Goal: Task Accomplishment & Management: Manage account settings

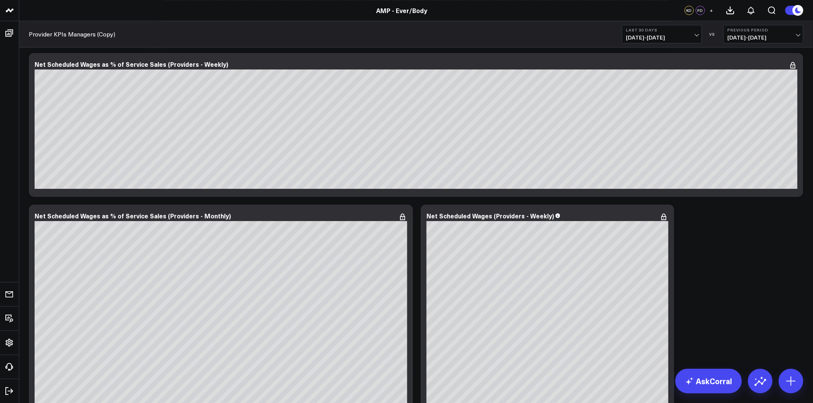
scroll to position [1067, 0]
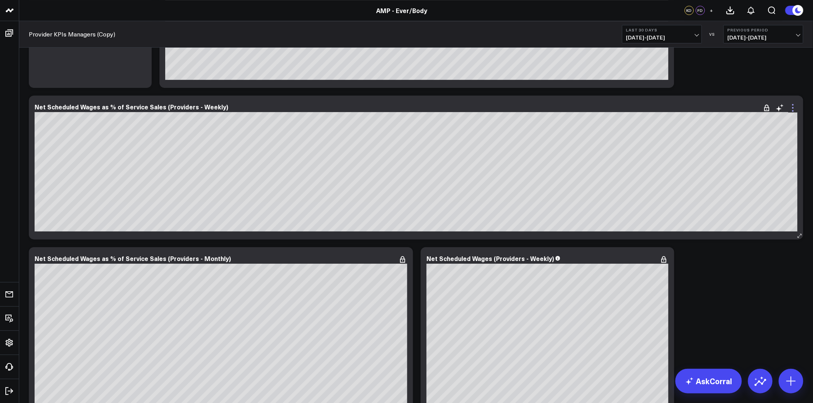
click at [790, 106] on icon at bounding box center [793, 107] width 9 height 9
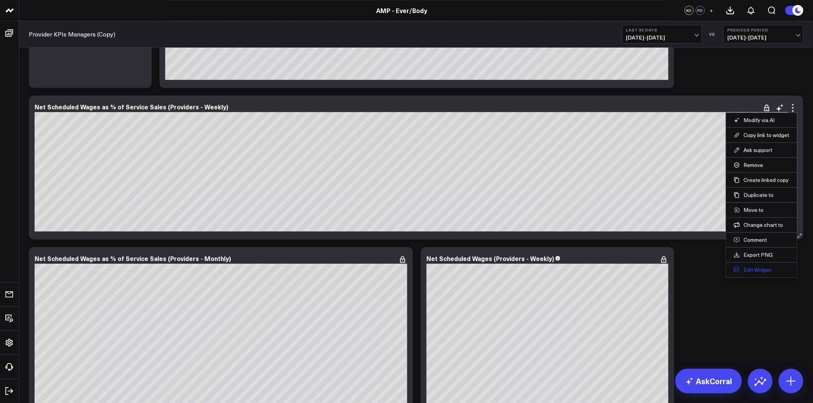
click at [761, 268] on button "Edit Widget" at bounding box center [762, 270] width 56 height 7
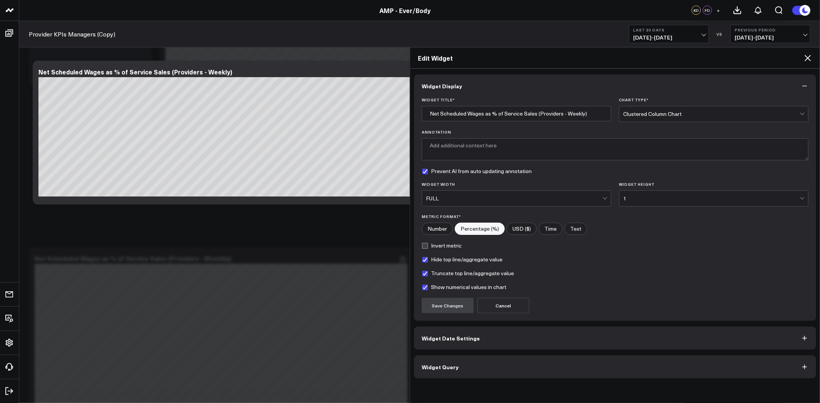
click at [806, 56] on icon at bounding box center [807, 57] width 9 height 9
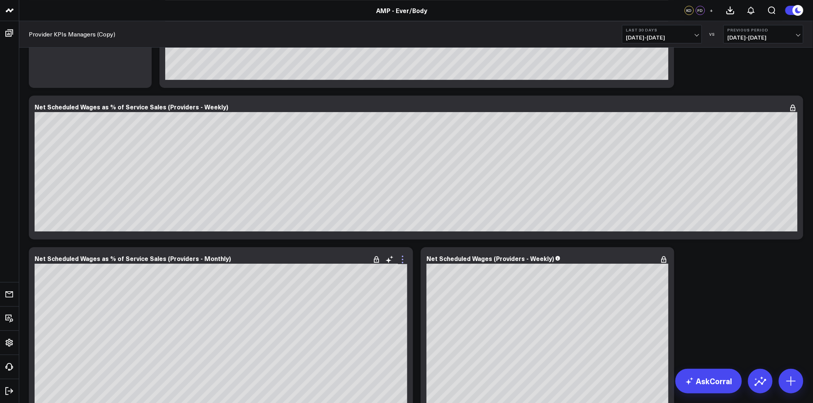
click at [401, 258] on icon at bounding box center [402, 259] width 9 height 9
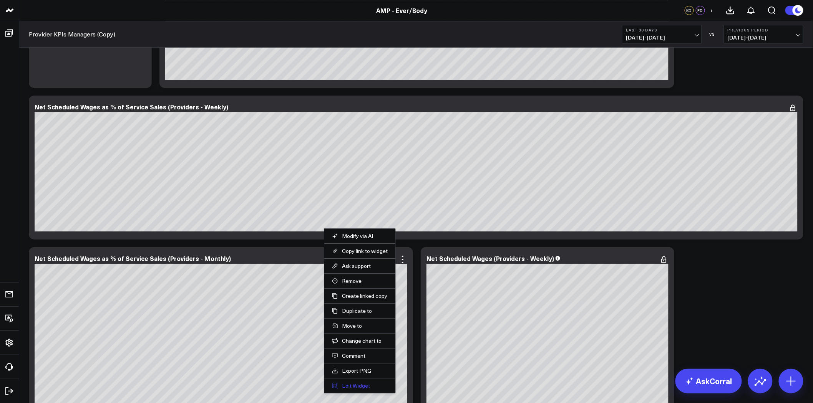
click at [359, 383] on button "Edit Widget" at bounding box center [360, 386] width 56 height 7
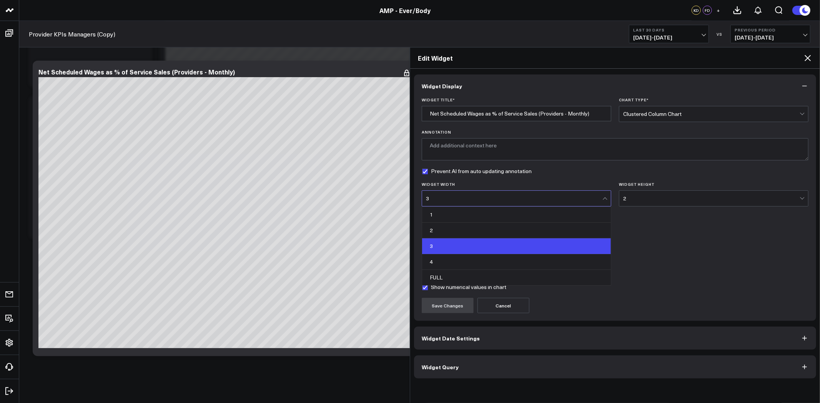
click at [515, 204] on div "3" at bounding box center [514, 198] width 176 height 15
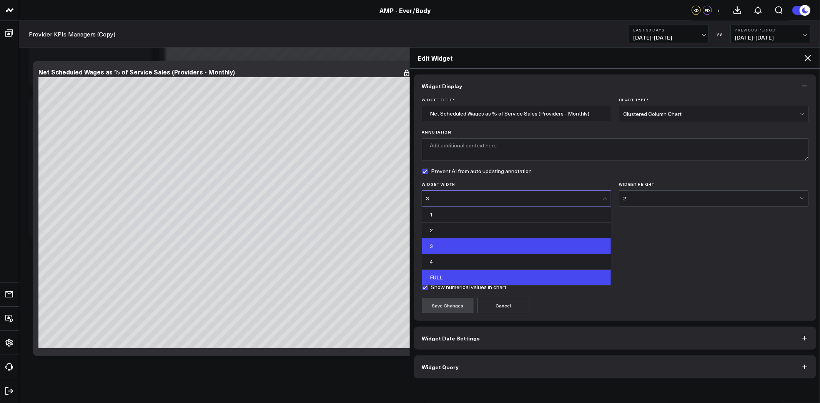
click at [497, 271] on div "FULL" at bounding box center [516, 277] width 189 height 15
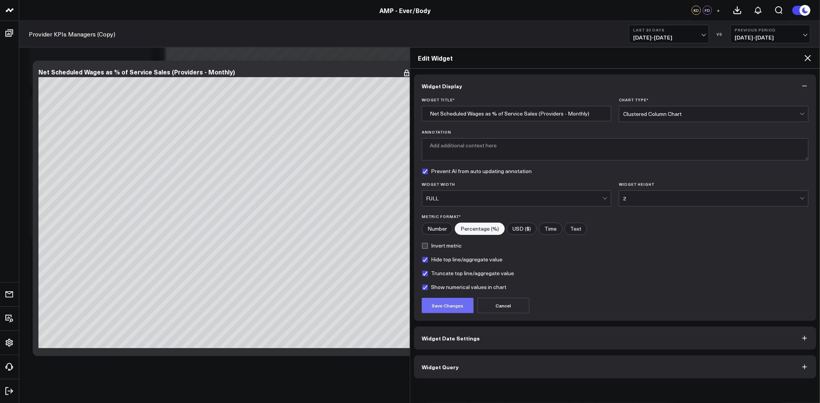
click at [447, 305] on button "Save Changes" at bounding box center [448, 305] width 52 height 15
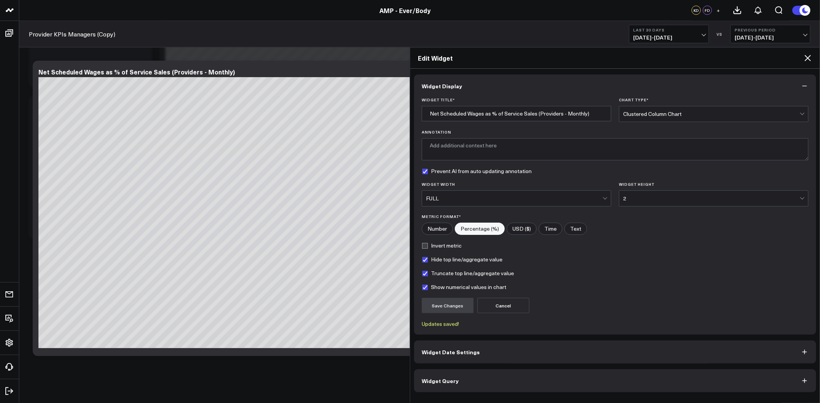
click at [661, 201] on div "2" at bounding box center [711, 199] width 176 height 6
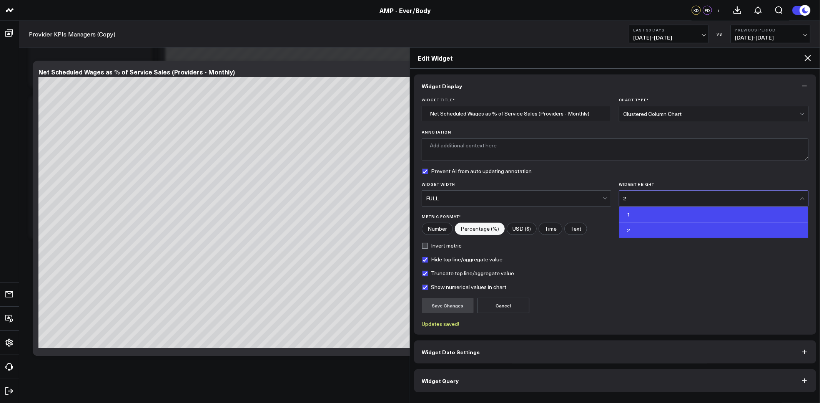
click at [652, 216] on div "1" at bounding box center [713, 215] width 189 height 16
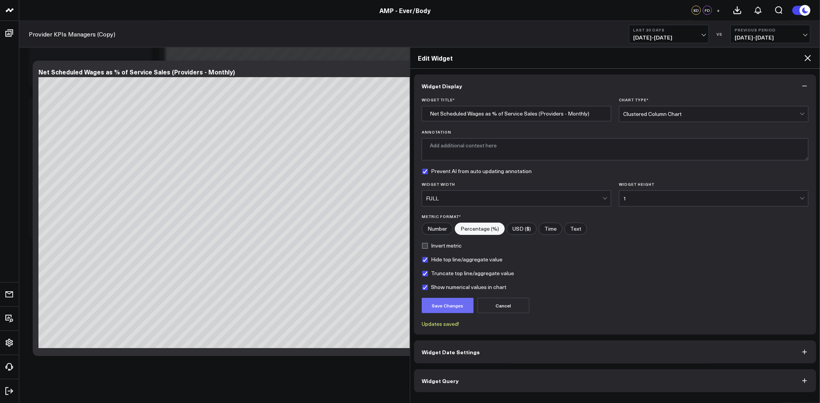
click at [455, 302] on button "Save Changes" at bounding box center [448, 305] width 52 height 15
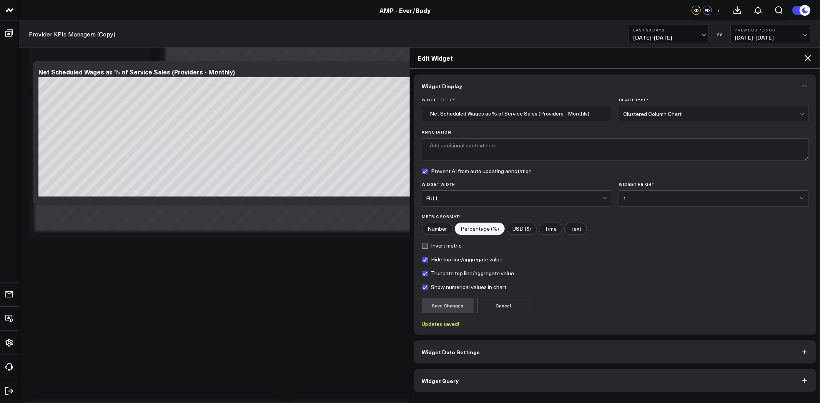
click at [809, 59] on icon at bounding box center [807, 57] width 9 height 9
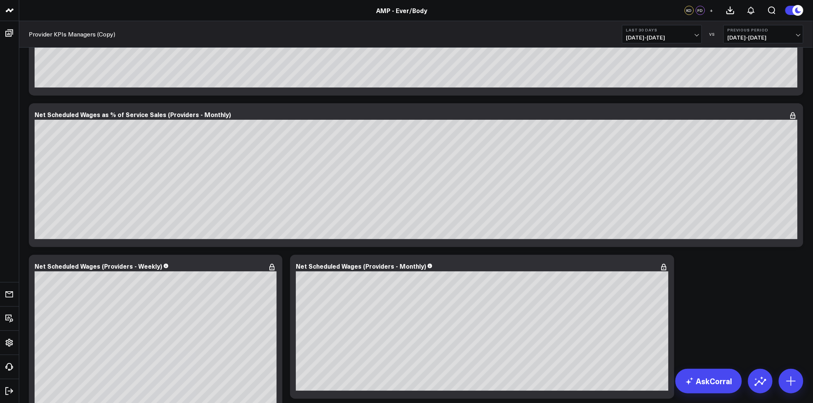
scroll to position [1382, 0]
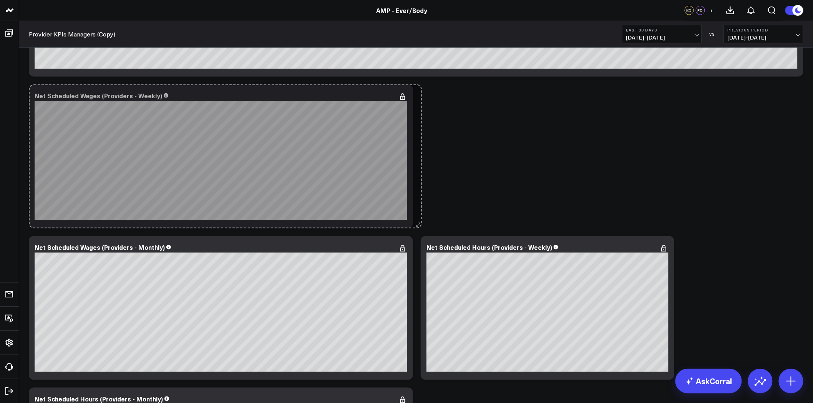
drag, startPoint x: 282, startPoint y: 376, endPoint x: 422, endPoint y: 221, distance: 208.7
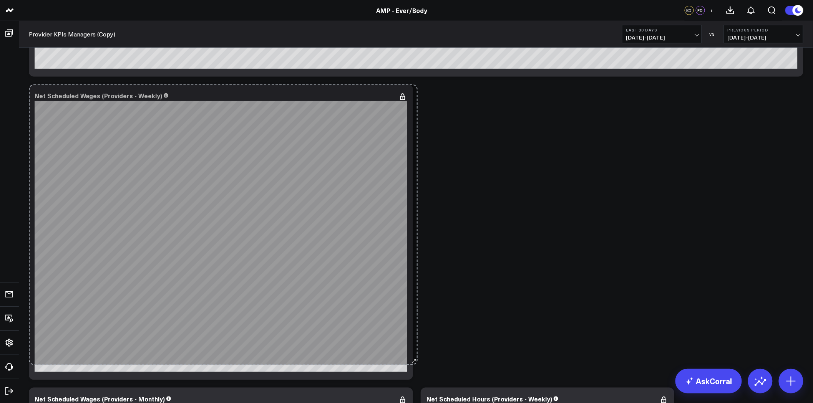
drag, startPoint x: 410, startPoint y: 226, endPoint x: 415, endPoint y: 362, distance: 136.9
click at [415, 362] on div "SALES FROM SERVICES Modify via AI Copy link to widget Ask support Remove Create…" at bounding box center [416, 5] width 782 height 2666
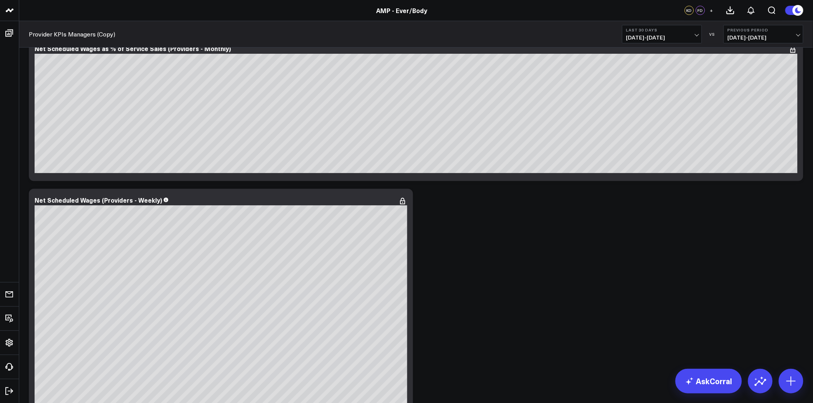
scroll to position [1424, 0]
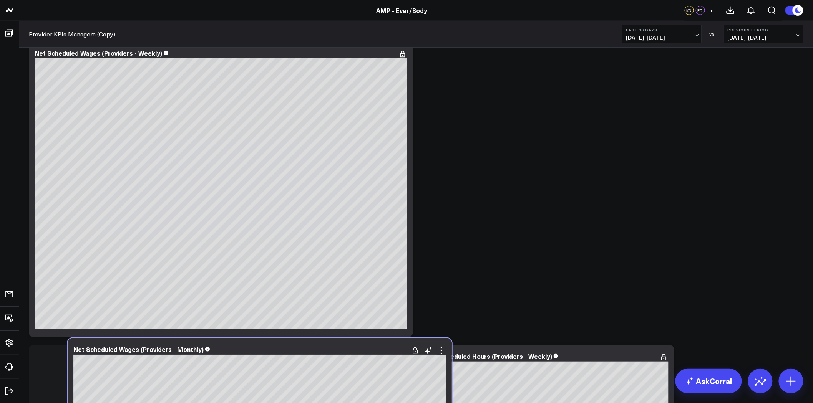
drag, startPoint x: 333, startPoint y: 359, endPoint x: 372, endPoint y: 352, distance: 39.4
click at [372, 352] on div "Net Scheduled Wages (Providers - Monthly)" at bounding box center [259, 349] width 373 height 7
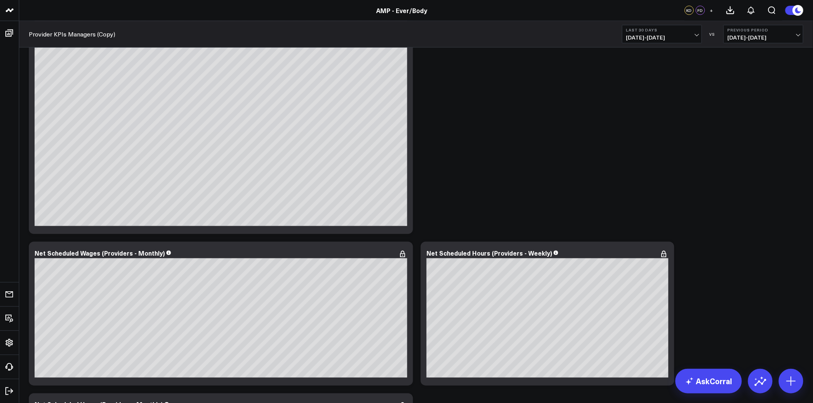
scroll to position [1595, 0]
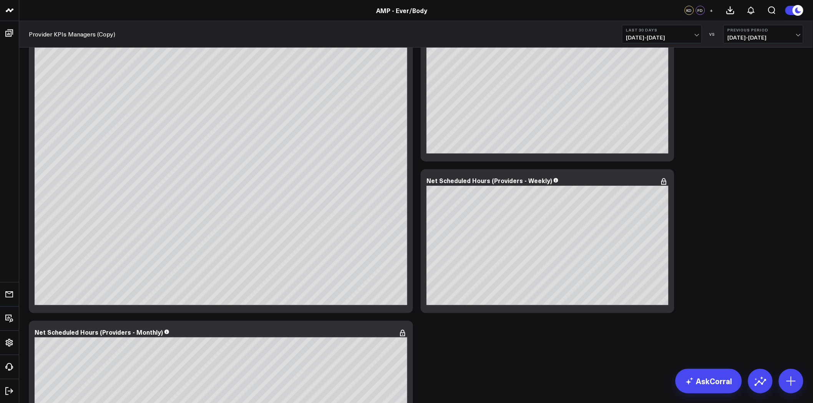
scroll to position [1467, 0]
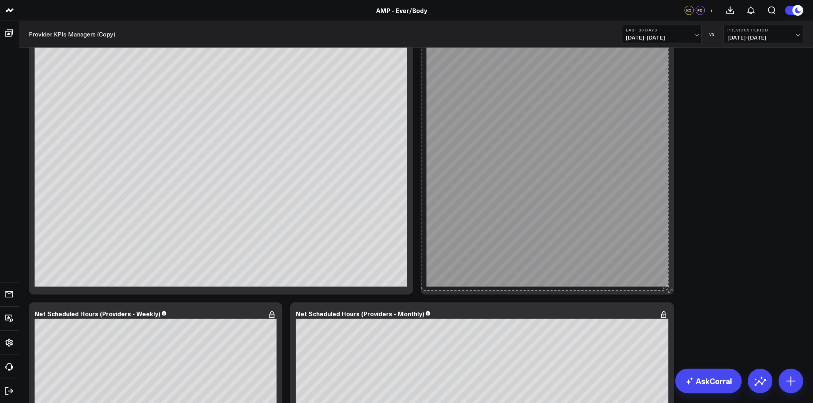
drag, startPoint x: 671, startPoint y: 139, endPoint x: 666, endPoint y: 287, distance: 148.0
click at [666, 287] on div "Net Scheduled Wages (Providers - Monthly) [fontSize:10px lineHeight:12px] / Chr…" at bounding box center [548, 147] width 254 height 296
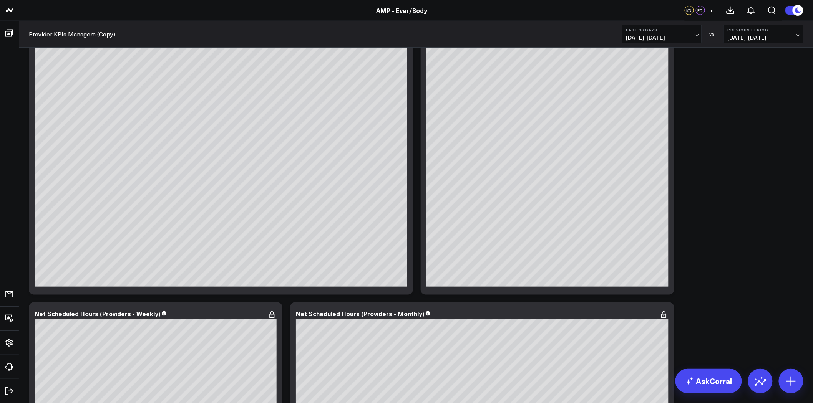
scroll to position [1595, 0]
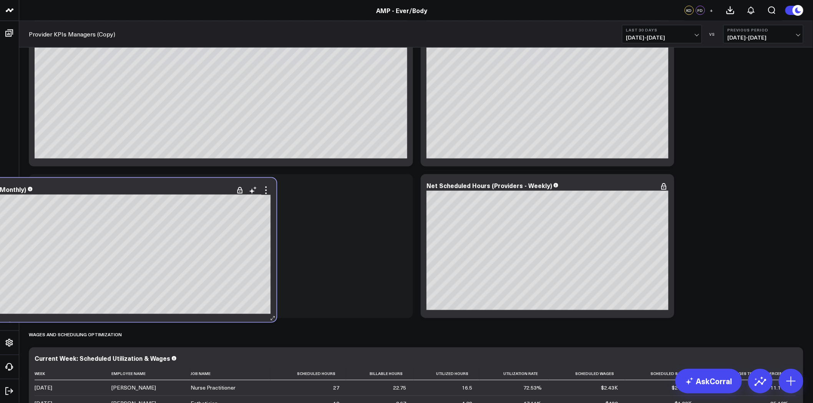
drag, startPoint x: 599, startPoint y: 182, endPoint x: 224, endPoint y: 185, distance: 375.1
click at [222, 186] on div "Net Scheduled Hours (Providers - Monthly)" at bounding box center [84, 189] width 373 height 7
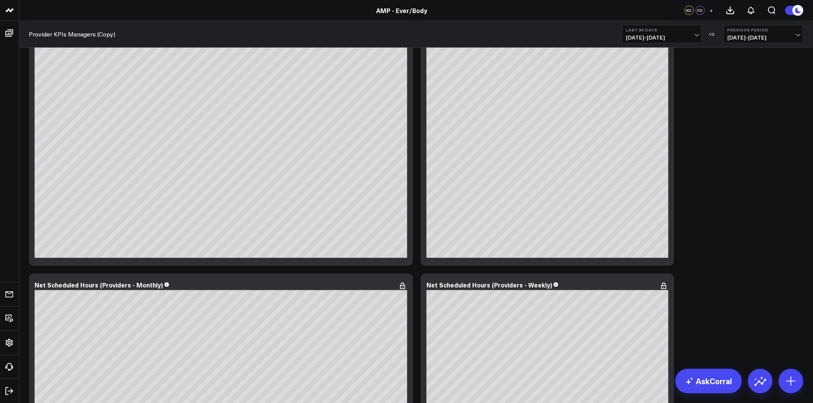
scroll to position [1510, 0]
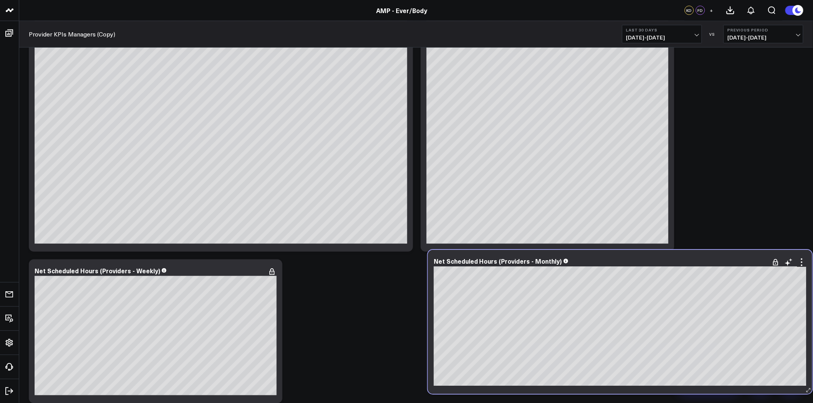
drag, startPoint x: 292, startPoint y: 269, endPoint x: 691, endPoint y: 259, distance: 398.6
click at [691, 259] on div "Net Scheduled Hours (Providers - Monthly)" at bounding box center [620, 261] width 373 height 7
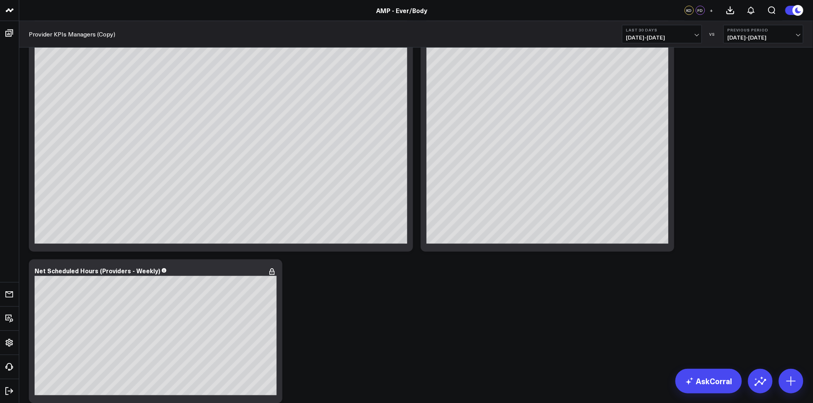
scroll to position [1723, 0]
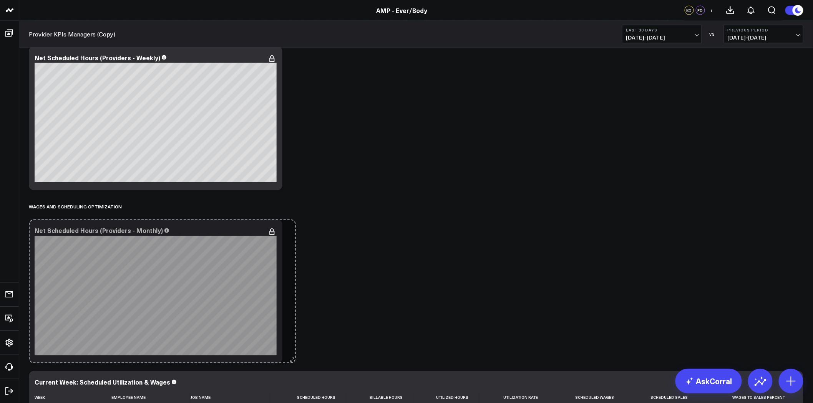
drag, startPoint x: 408, startPoint y: 360, endPoint x: 291, endPoint y: 347, distance: 117.8
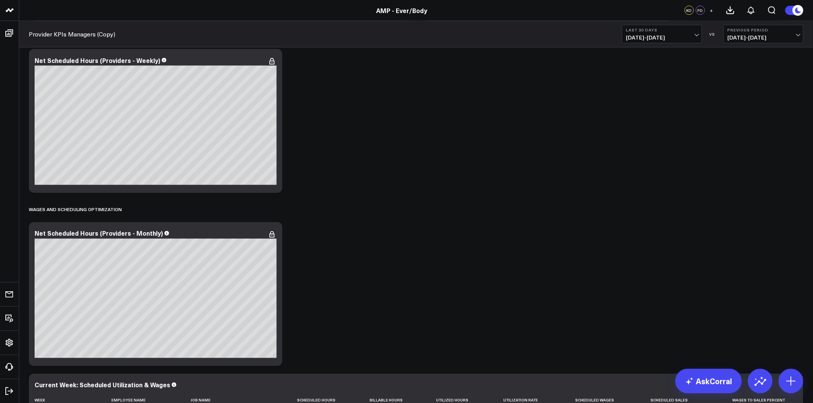
scroll to position [1638, 0]
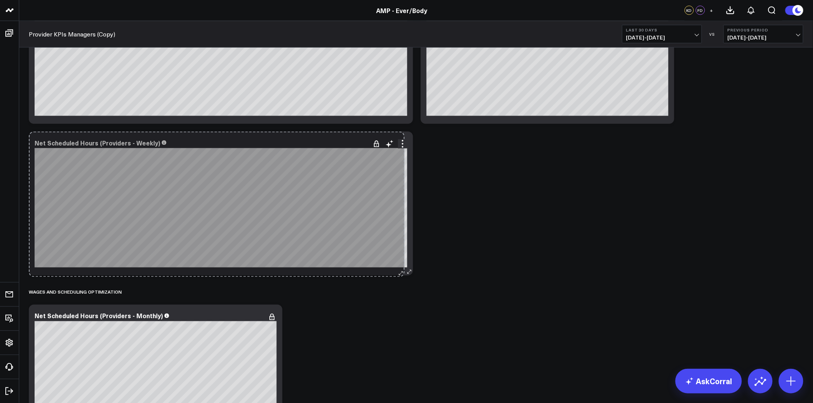
drag, startPoint x: 275, startPoint y: 273, endPoint x: 397, endPoint y: 275, distance: 122.2
click at [397, 275] on div "Net Scheduled Hours (Providers - Weekly) [fontSize:10px lineHeight:12px] / Agne…" at bounding box center [221, 204] width 384 height 144
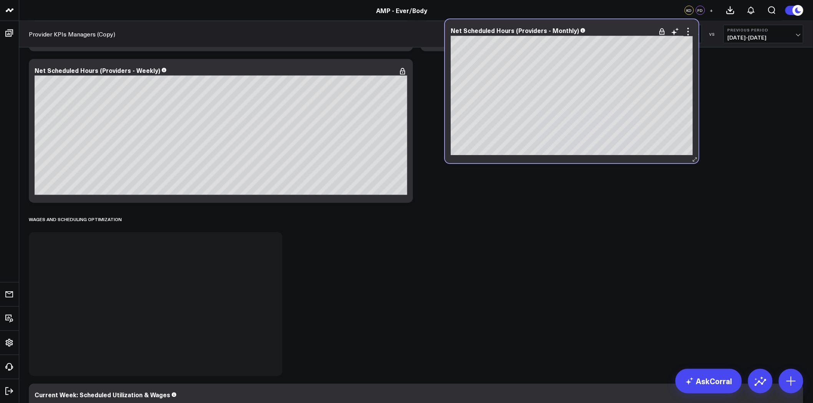
scroll to position [1678, 0]
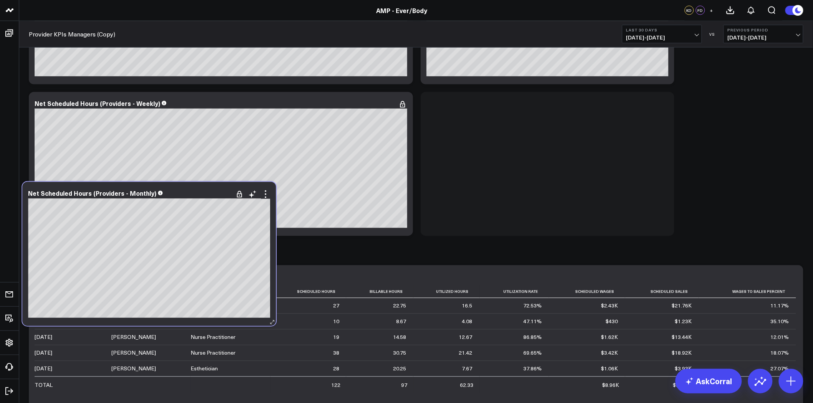
drag, startPoint x: 206, startPoint y: 228, endPoint x: 203, endPoint y: 185, distance: 43.2
click at [203, 185] on div "Net Scheduled Hours (Providers - Monthly) [fontSize:10px lineHeight:12px] / Agn…" at bounding box center [149, 254] width 254 height 144
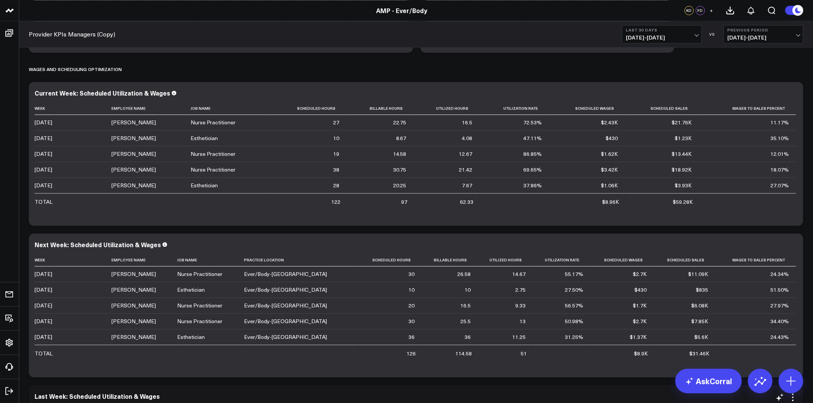
scroll to position [1849, 0]
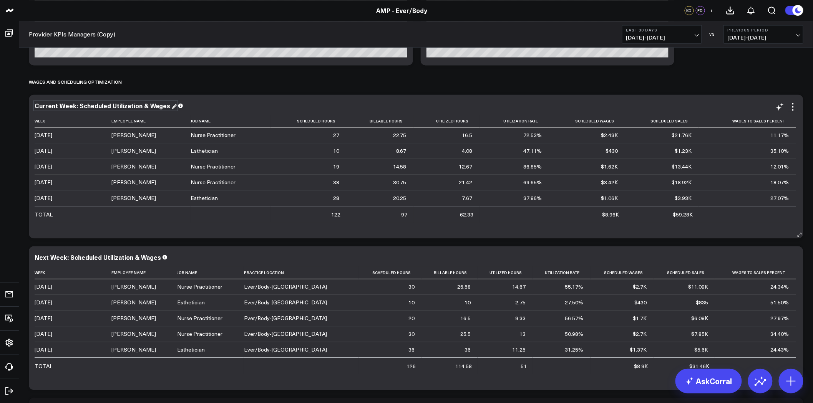
click at [99, 104] on div "Current Week: Scheduled Utilization & Wages" at bounding box center [106, 105] width 142 height 8
click at [99, 104] on div "Current Week: Scheduled Utilization & Wages" at bounding box center [103, 105] width 137 height 8
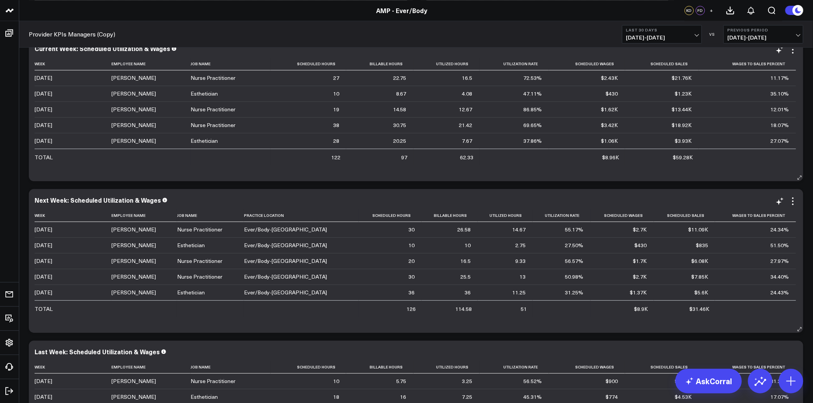
scroll to position [1977, 0]
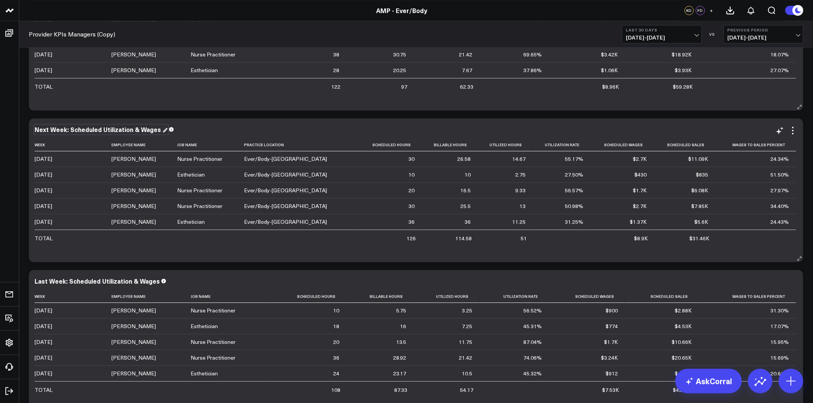
click at [85, 131] on div "Next Week: Scheduled Utilization & Wages" at bounding box center [101, 129] width 133 height 8
click at [85, 131] on div "Next Week: Scheduled Utilization & Wages" at bounding box center [99, 129] width 128 height 8
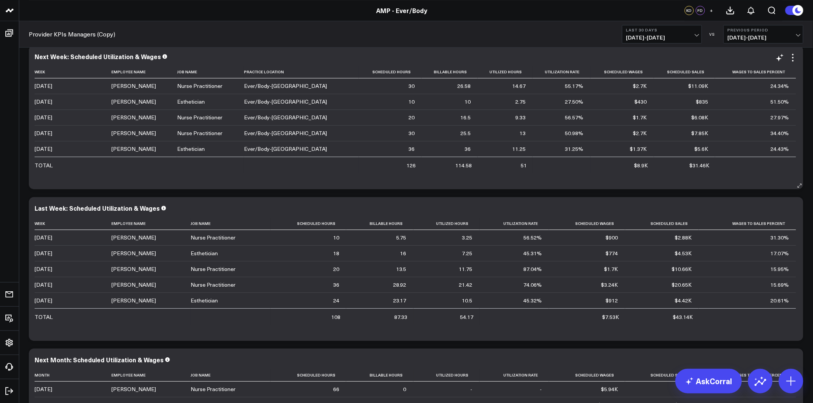
scroll to position [2147, 0]
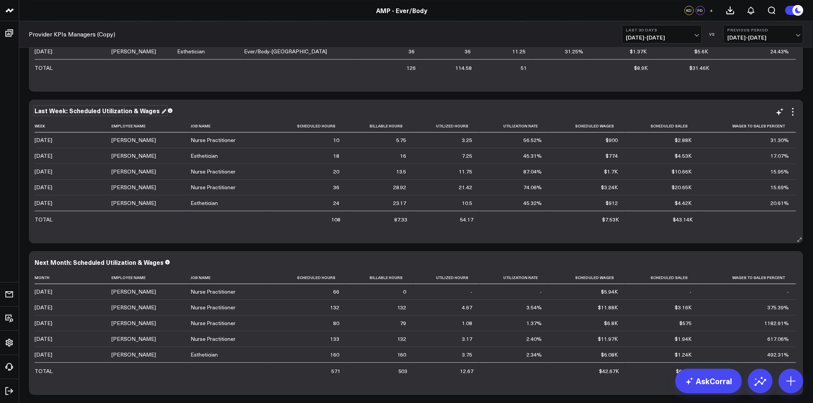
click at [129, 110] on div "Last Week: Scheduled Utilization & Wages" at bounding box center [101, 110] width 132 height 8
click at [129, 112] on div "Last Week: Scheduled Utilization & Wages" at bounding box center [98, 110] width 127 height 8
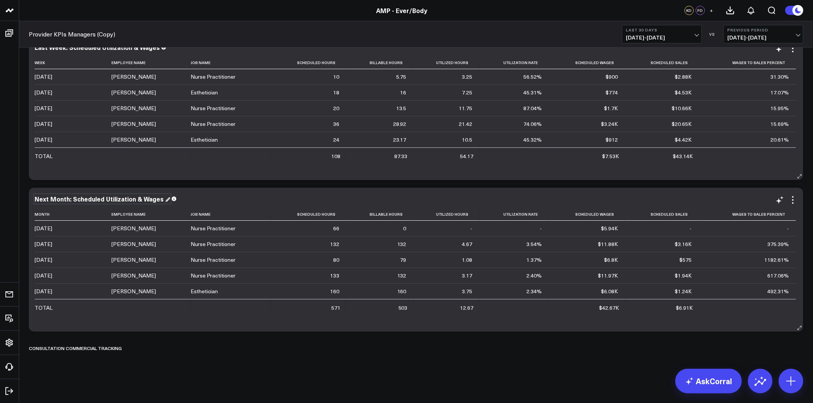
click at [86, 199] on div "Next Month: Scheduled Utilization & Wages" at bounding box center [103, 199] width 136 height 8
click at [86, 199] on div "Next Month: Scheduled Utilization & Wages" at bounding box center [100, 199] width 131 height 8
click at [129, 349] on icon at bounding box center [131, 348] width 6 height 6
click at [153, 371] on button "Delete" at bounding box center [150, 370] width 33 height 13
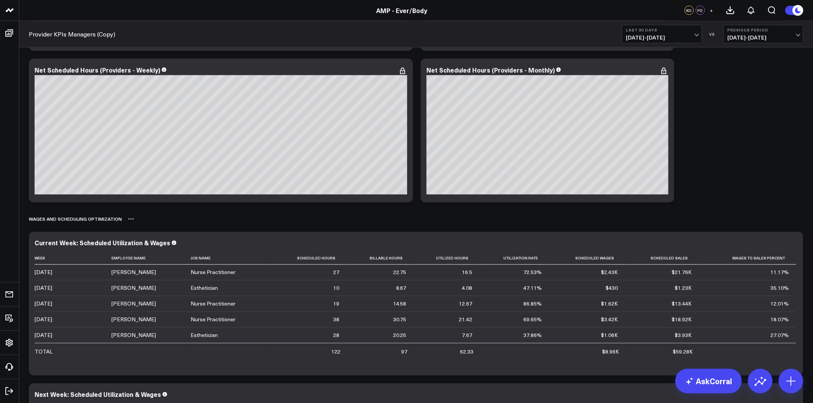
scroll to position [1708, 0]
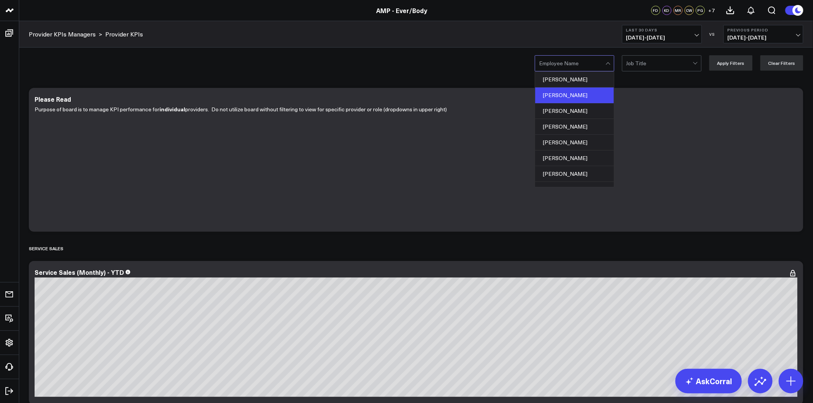
click at [573, 97] on div "Andrea Endo" at bounding box center [574, 96] width 79 height 16
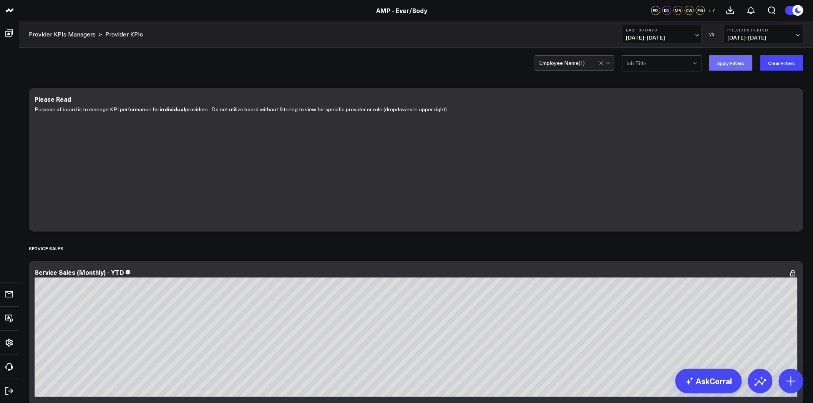
click at [737, 60] on button "Apply Filters" at bounding box center [730, 62] width 43 height 15
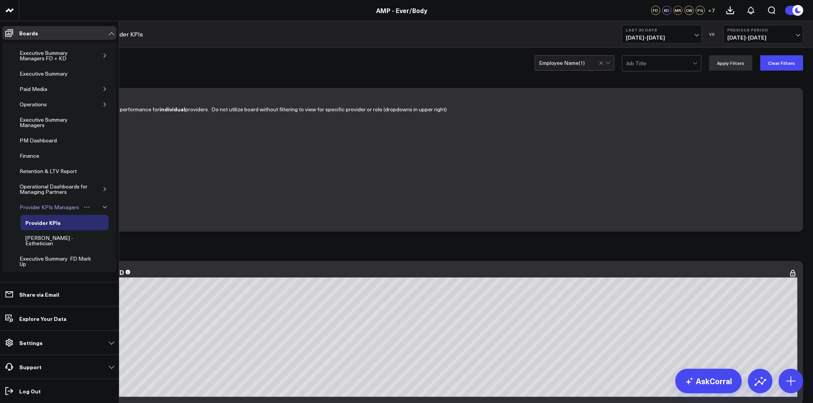
click at [69, 208] on div "Provider KPIs Managers" at bounding box center [49, 207] width 63 height 9
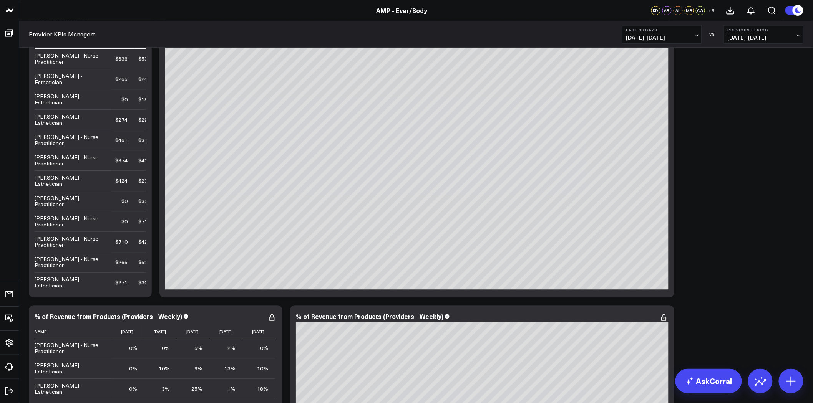
scroll to position [683, 0]
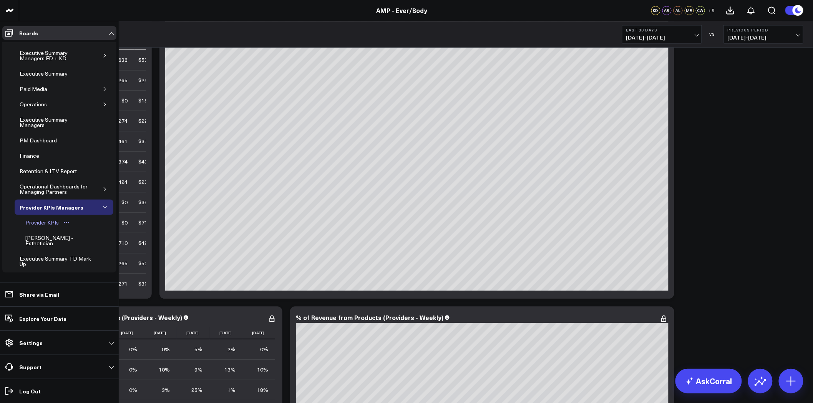
click at [45, 221] on div "Provider KPIs" at bounding box center [41, 222] width 37 height 9
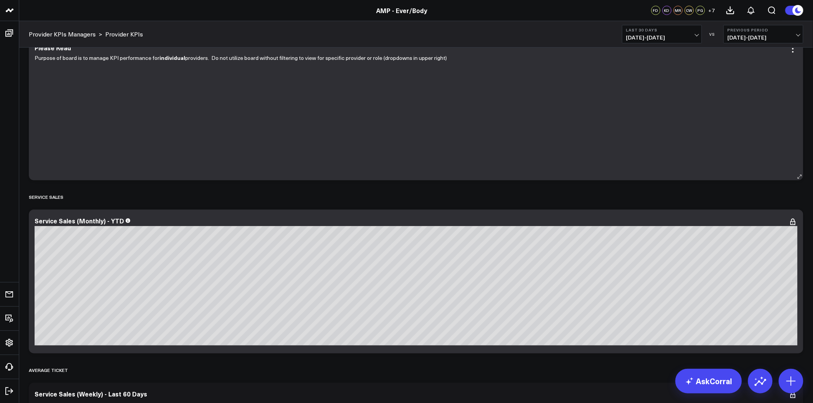
scroll to position [128, 0]
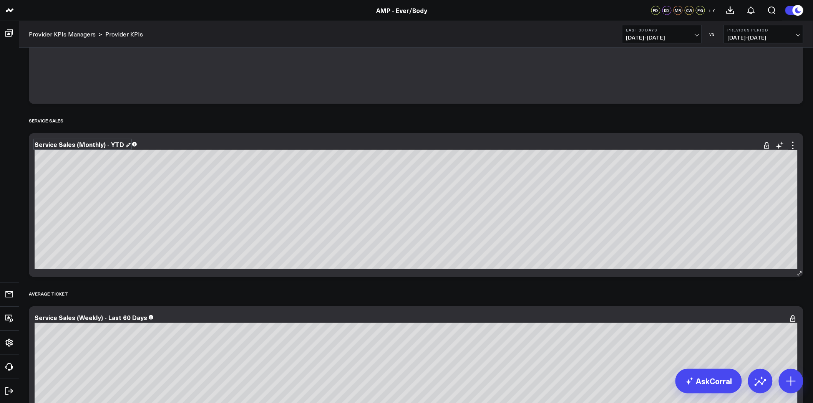
click at [104, 143] on div "Service Sales (Monthly) - YTD" at bounding box center [83, 144] width 96 height 8
click at [104, 143] on div "Service Sales (Monthly) - YTD" at bounding box center [80, 144] width 91 height 8
click at [83, 312] on div "Service Sales (Weekly) - Last 60 Days [#c8c8fa fontSize:9px][/] [#fff fontSize:…" at bounding box center [416, 379] width 775 height 144
click at [82, 316] on div "Service Sales (Weekly) - Last 60 Days" at bounding box center [94, 318] width 119 height 8
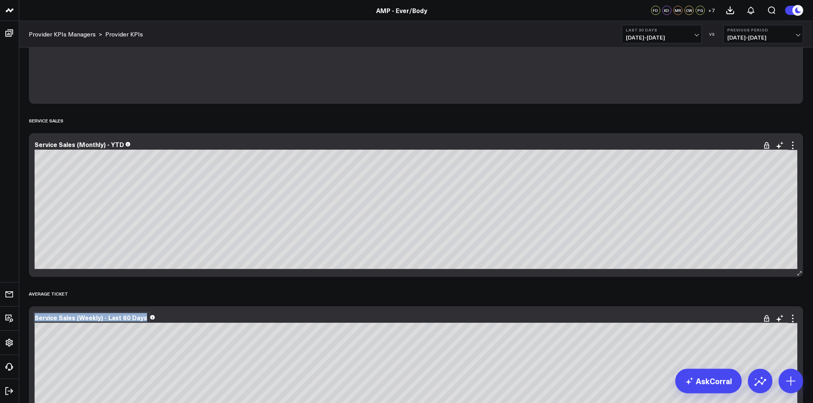
click at [82, 316] on div "Service Sales (Weekly) - Last 60 Days" at bounding box center [92, 318] width 114 height 8
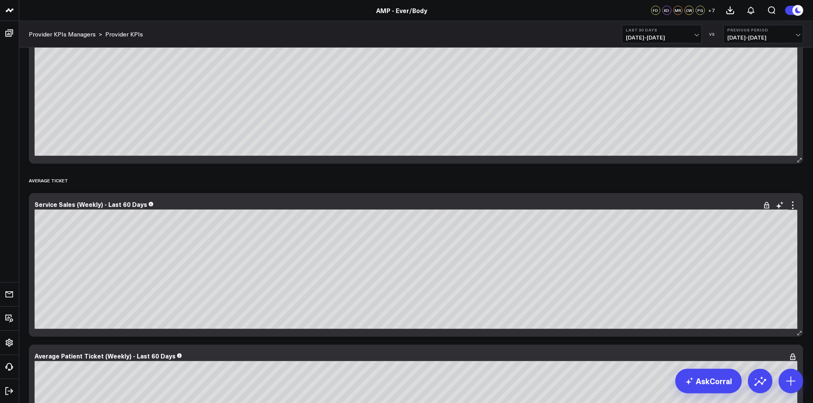
scroll to position [427, 0]
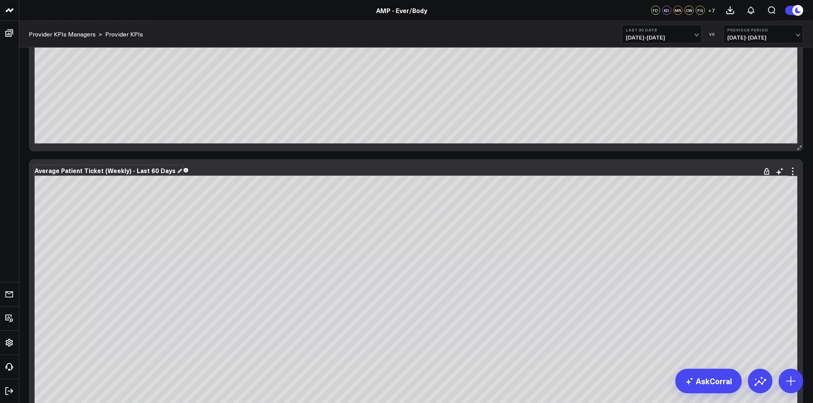
click at [113, 174] on div "Average Patient Ticket (Weekly) - Last 60 Days" at bounding box center [109, 170] width 148 height 8
click at [113, 174] on div "Average Patient Ticket (Weekly) - Last 60 Days" at bounding box center [106, 170] width 143 height 8
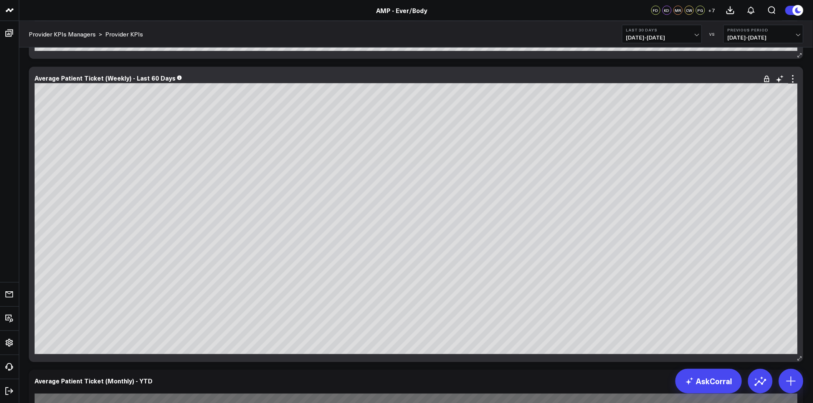
scroll to position [726, 0]
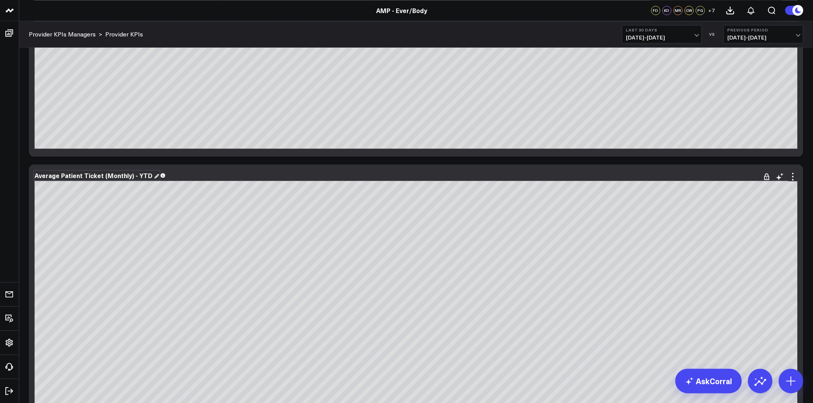
click at [125, 175] on div "Average Patient Ticket (Monthly) - YTD" at bounding box center [97, 175] width 125 height 8
click at [124, 176] on div "Average Patient Ticket (Monthly) - YTD" at bounding box center [95, 175] width 120 height 8
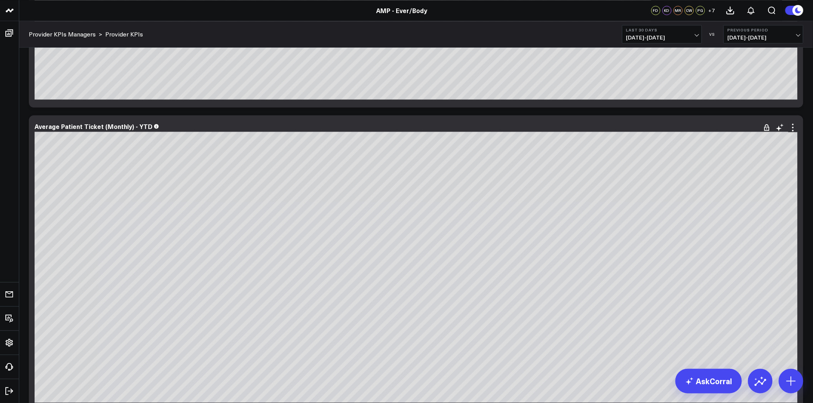
scroll to position [818, 0]
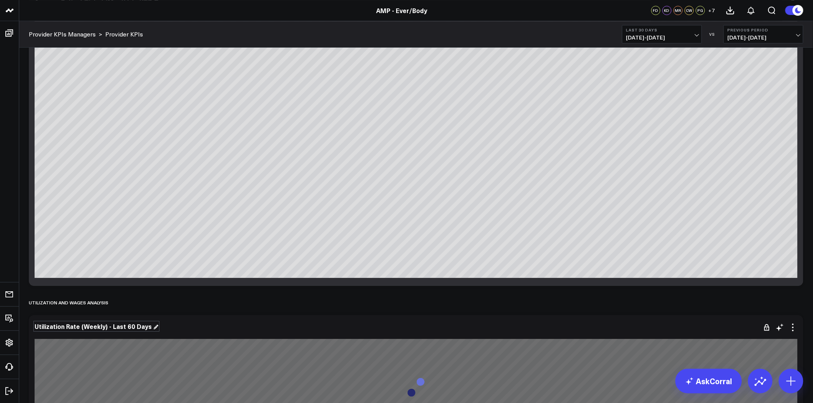
click at [105, 322] on div "Utilization Rate (Weekly) - Last 60 Days" at bounding box center [97, 326] width 124 height 8
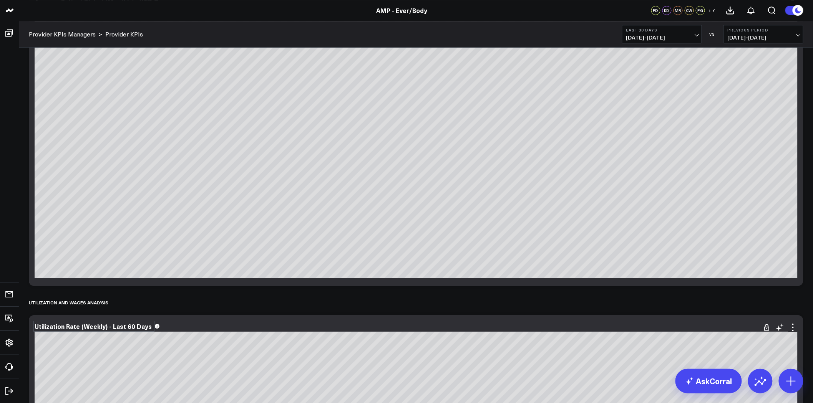
scroll to position [982, 0]
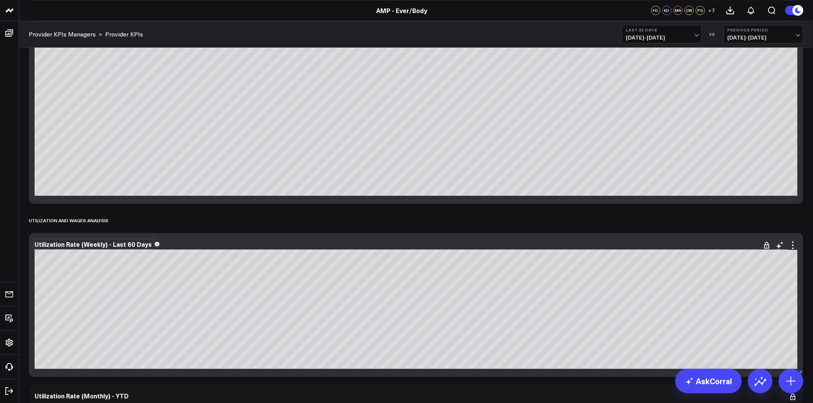
click at [105, 245] on div "Utilization Rate (Weekly) - Last 60 Days" at bounding box center [94, 244] width 119 height 8
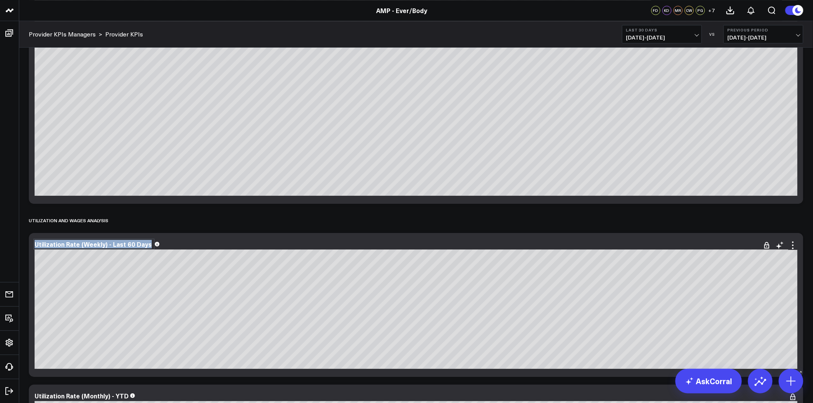
click at [105, 245] on div "Utilization Rate (Weekly) - Last 60 Days" at bounding box center [94, 244] width 119 height 8
copy div "Utilization Rate (Weekly) - Last 60 Days"
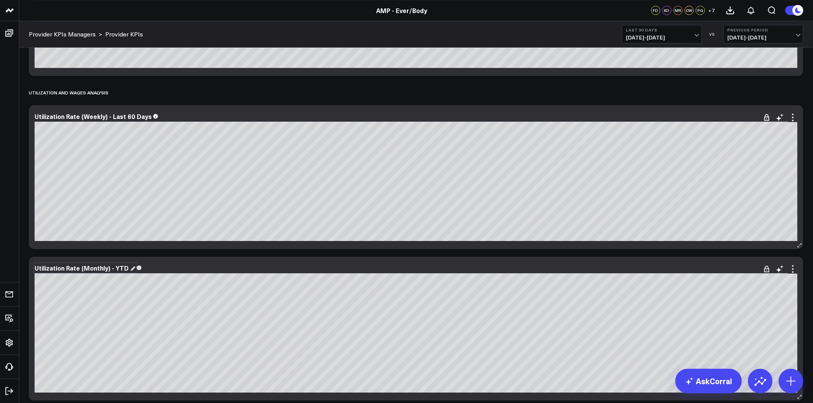
click at [112, 266] on div "Utilization Rate (Monthly) - YTD" at bounding box center [85, 268] width 101 height 8
click at [112, 266] on div "Utilization Rate (Monthly) - YTD" at bounding box center [83, 268] width 96 height 8
copy div "Utilization Rate (Monthly) - YTD"
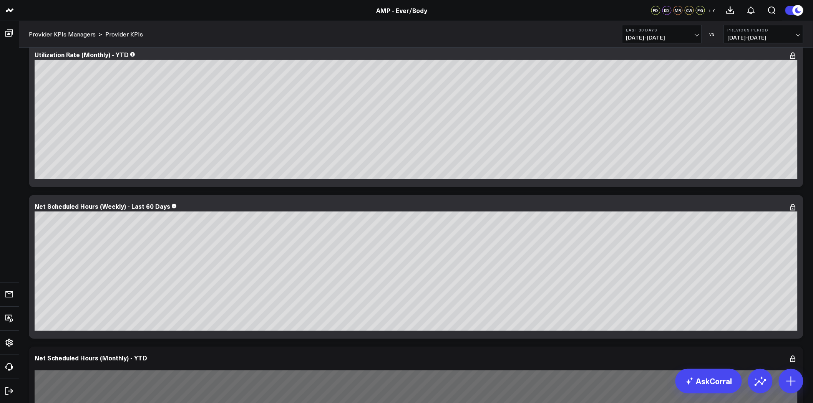
scroll to position [1366, 0]
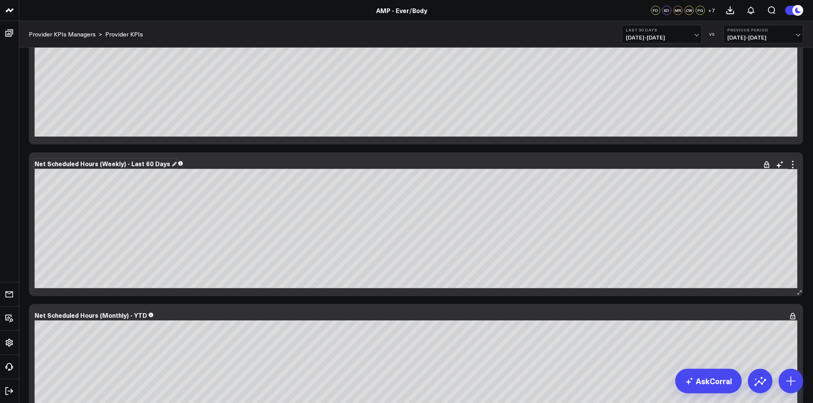
click at [125, 162] on div "Net Scheduled Hours (Weekly) - Last 60 Days" at bounding box center [106, 163] width 142 height 8
click at [125, 162] on div "Net Scheduled Hours (Weekly) - Last 60 Days" at bounding box center [103, 163] width 137 height 8
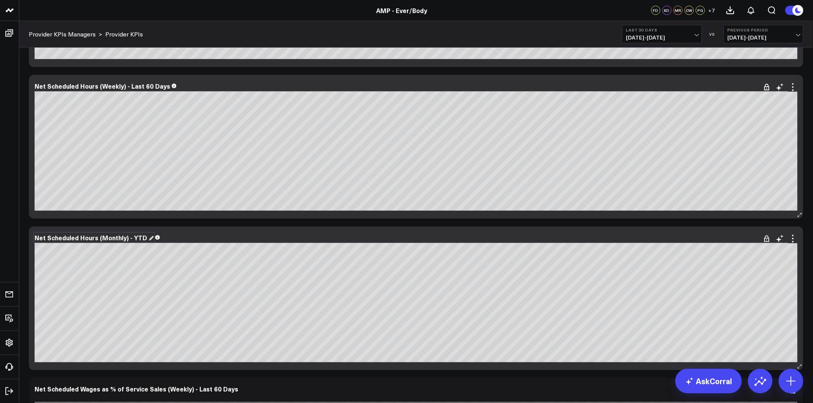
scroll to position [1451, 0]
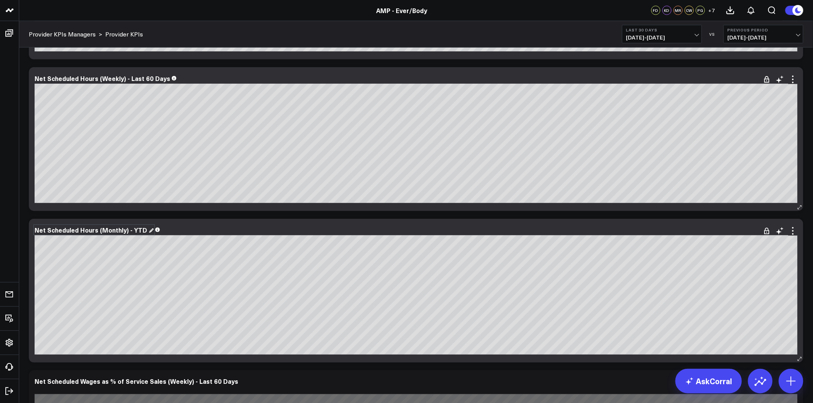
click at [113, 227] on div "Net Scheduled Hours (Monthly) - YTD" at bounding box center [94, 230] width 119 height 8
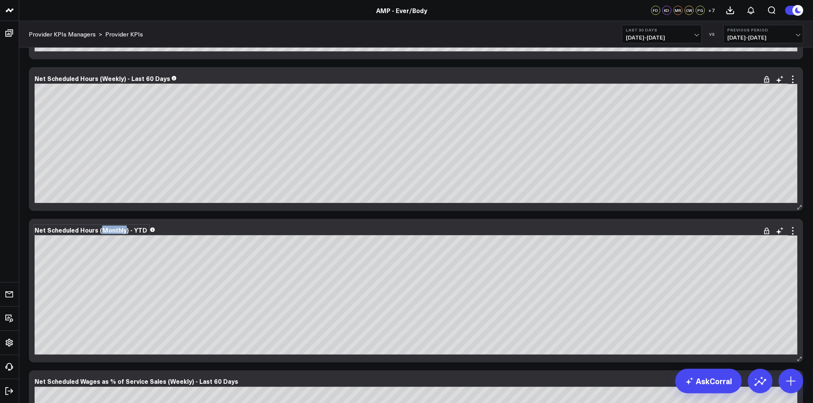
click at [113, 227] on div "Net Scheduled Hours (Monthly) - YTD" at bounding box center [92, 230] width 114 height 8
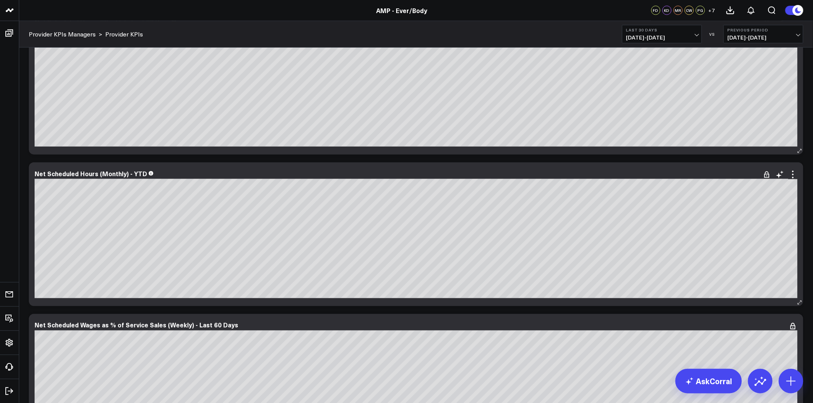
scroll to position [1580, 0]
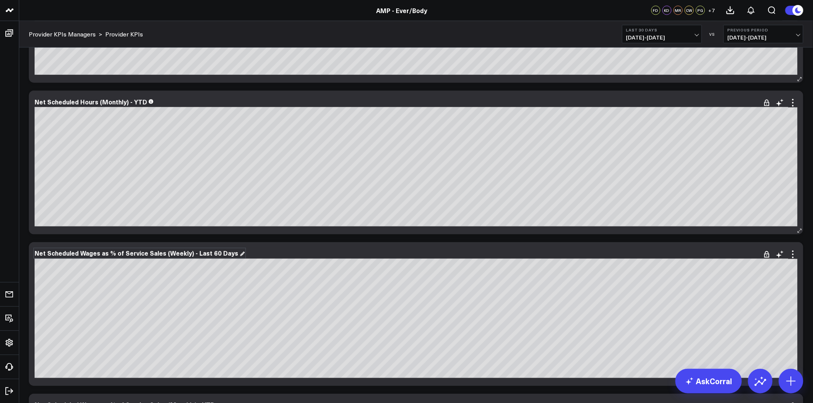
click at [163, 253] on div "Net Scheduled Wages as % of Service Sales (Weekly) - Last 60 Days" at bounding box center [140, 253] width 210 height 8
click at [163, 253] on div "Net Scheduled Wages as % of Service Sales (Weekly) - Last 60 Days" at bounding box center [137, 253] width 205 height 8
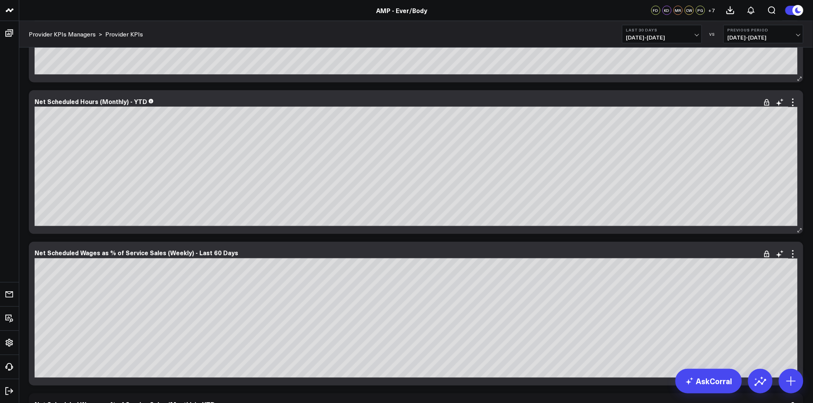
scroll to position [1750, 0]
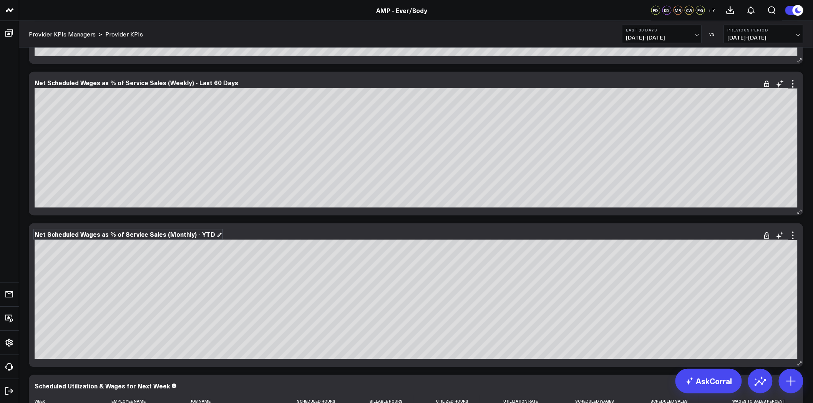
click at [109, 235] on div "Net Scheduled Wages as % of Service Sales (Monthly) - YTD" at bounding box center [128, 235] width 187 height 8
click at [109, 235] on div "Net Scheduled Wages as % of Service Sales (Monthly) - YTD" at bounding box center [126, 235] width 182 height 8
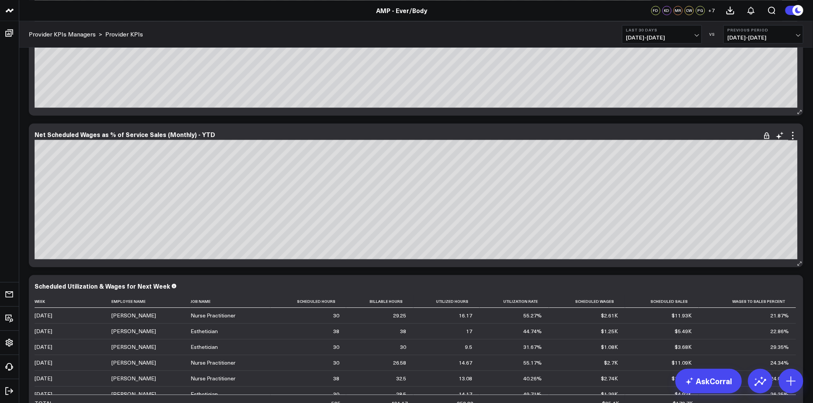
scroll to position [1921, 0]
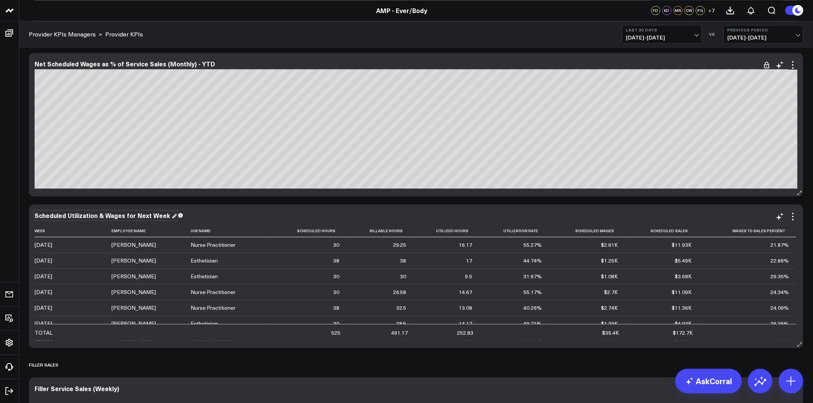
click at [140, 216] on div "Scheduled Utilization & Wages for Next Week" at bounding box center [106, 215] width 142 height 8
click at [140, 216] on div "Scheduled Utilization & Wages for Next Week" at bounding box center [103, 215] width 137 height 8
copy div "Scheduled Utilization & Wages for Next Week"
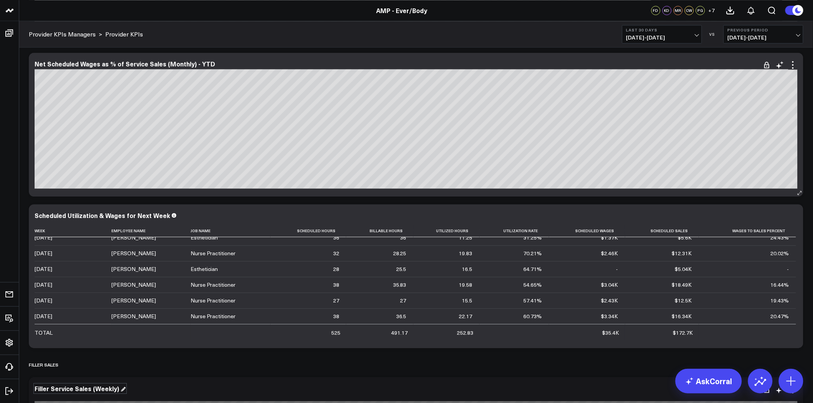
scroll to position [2049, 0]
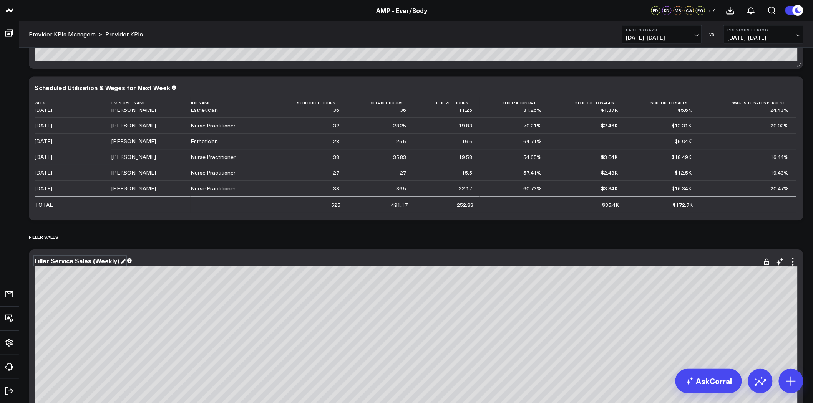
click at [89, 259] on div "Filler Service Sales (Weekly)" at bounding box center [80, 261] width 91 height 8
click at [89, 259] on div "Filler Service Sales (Weekly)" at bounding box center [78, 261] width 86 height 8
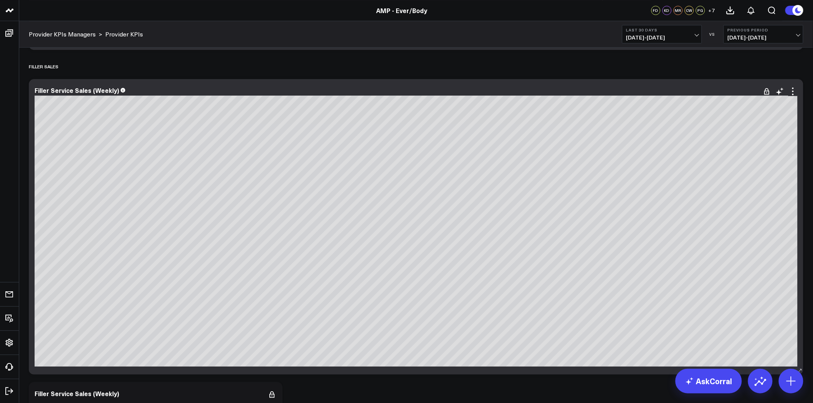
scroll to position [2434, 0]
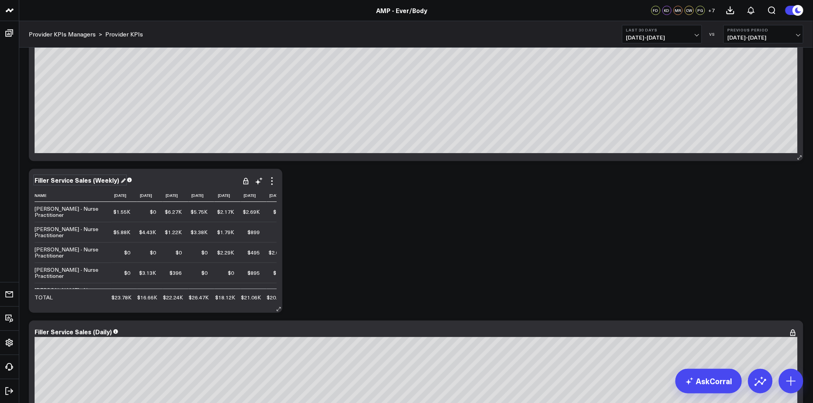
click at [75, 178] on div "Filler Service Sales (Weekly)" at bounding box center [80, 180] width 91 height 8
click at [75, 178] on div "Filler Service Sales (Weekly)" at bounding box center [78, 180] width 86 height 8
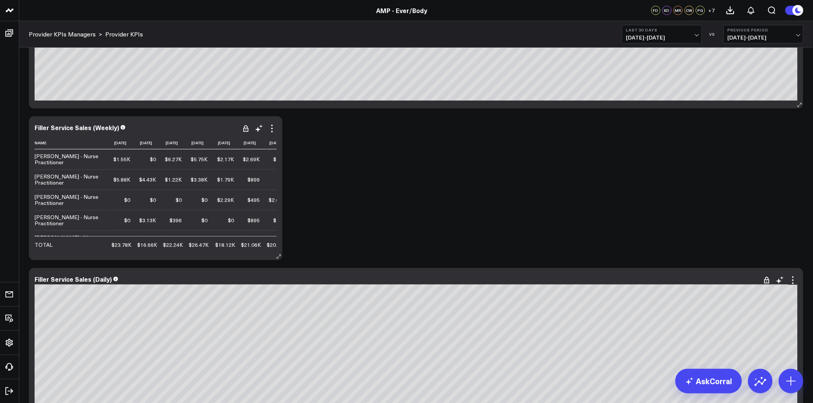
scroll to position [2604, 0]
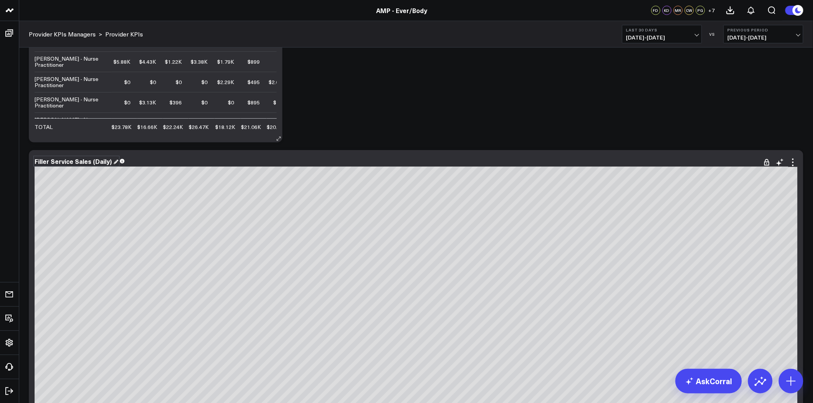
click at [90, 163] on div "Filler Service Sales (Daily)" at bounding box center [77, 161] width 84 height 8
click at [90, 163] on div "Filler Service Sales (Daily)" at bounding box center [74, 161] width 79 height 8
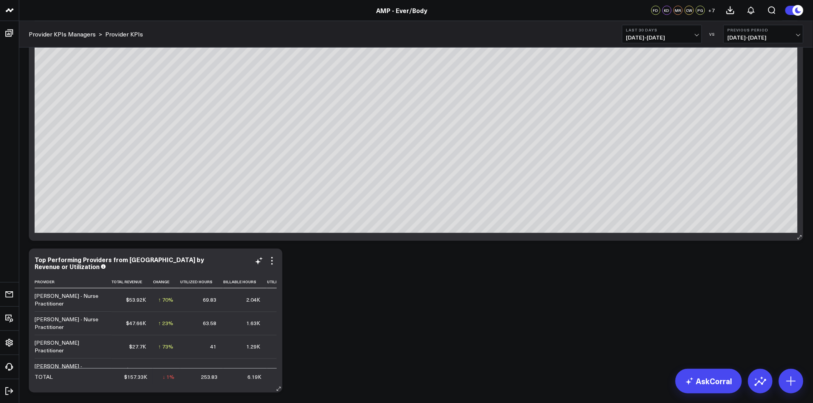
scroll to position [2849, 0]
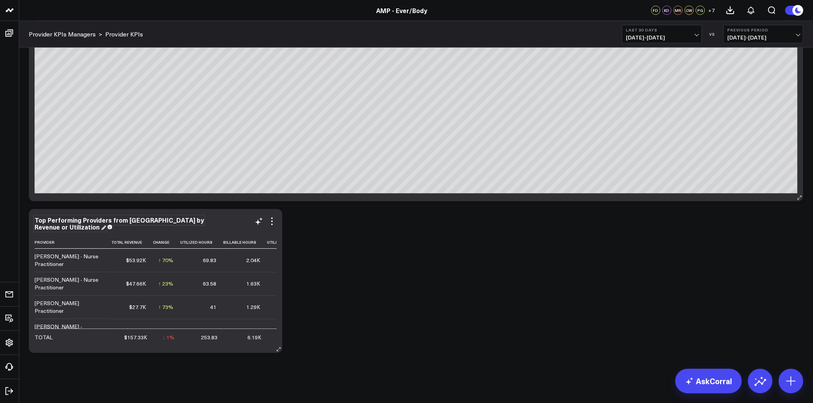
click at [165, 219] on div "Top Performing Providers from Williamsburg by Revenue or Utilization" at bounding box center [119, 223] width 169 height 15
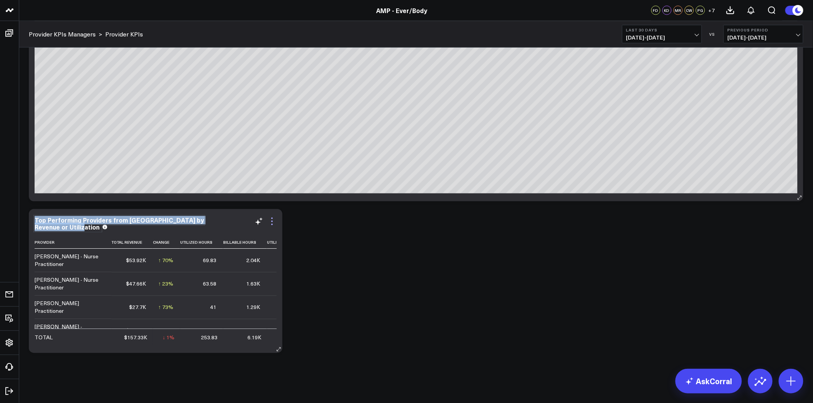
click at [271, 221] on icon at bounding box center [272, 222] width 2 height 2
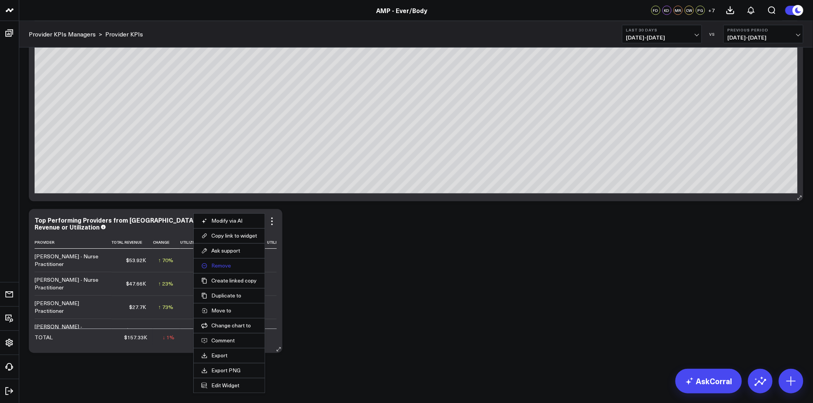
click at [233, 267] on button "Remove" at bounding box center [229, 266] width 56 height 7
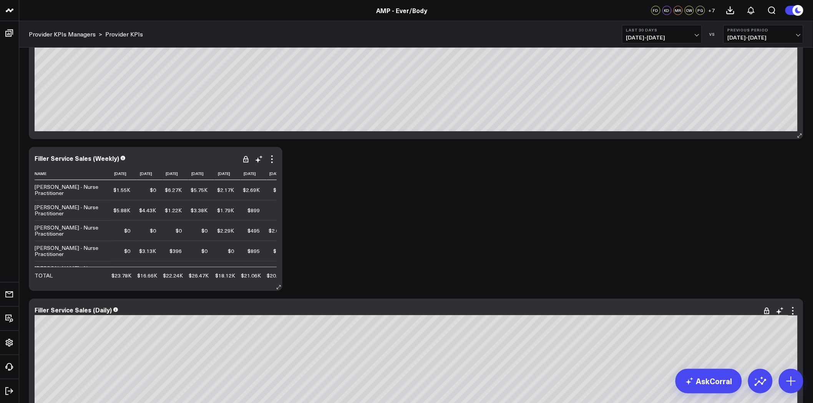
scroll to position [2441, 0]
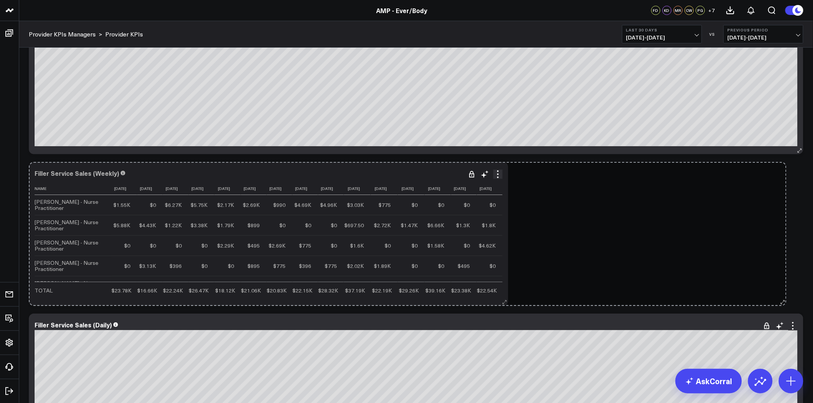
drag, startPoint x: 281, startPoint y: 302, endPoint x: 782, endPoint y: 285, distance: 501.4
drag, startPoint x: 579, startPoint y: 304, endPoint x: 779, endPoint y: 295, distance: 199.3
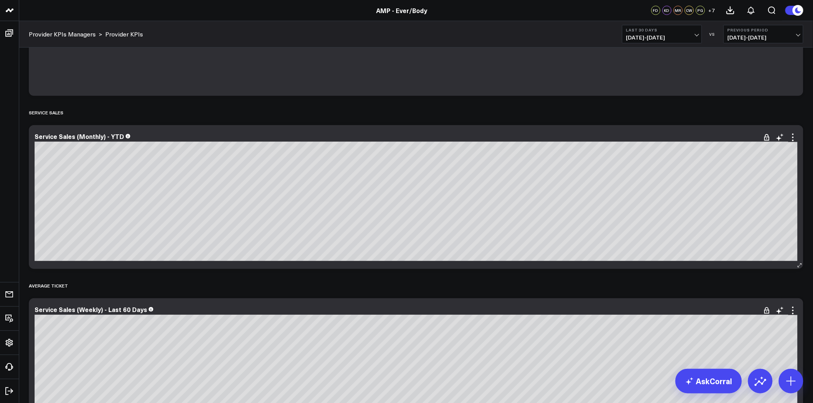
scroll to position [178, 0]
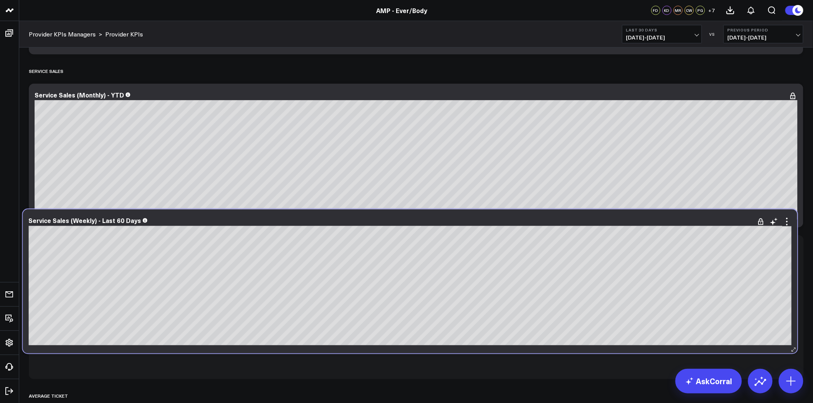
drag, startPoint x: 217, startPoint y: 266, endPoint x: 208, endPoint y: 222, distance: 45.4
click at [208, 222] on div "Service Sales (Weekly) - Last 60 Days" at bounding box center [409, 220] width 763 height 7
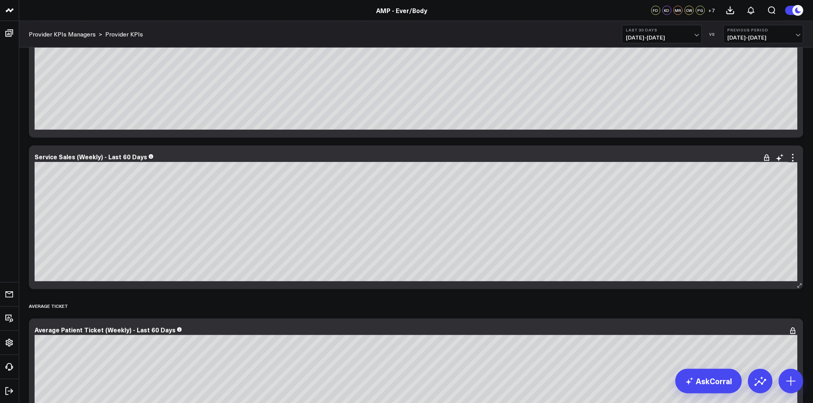
scroll to position [263, 0]
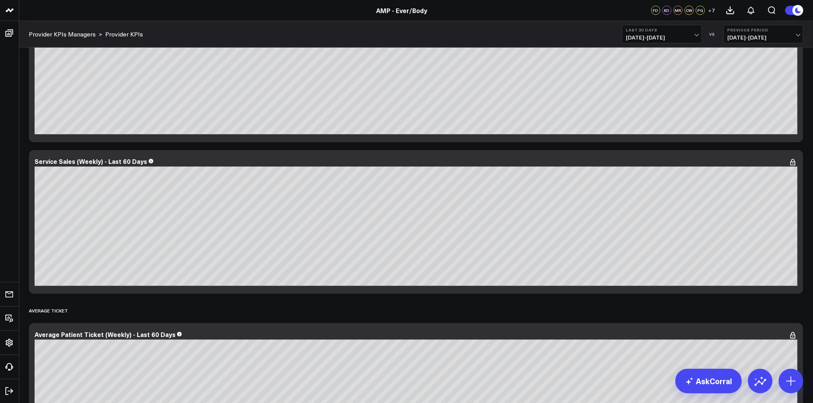
click at [78, 32] on link "Provider KPIs Managers" at bounding box center [62, 34] width 67 height 8
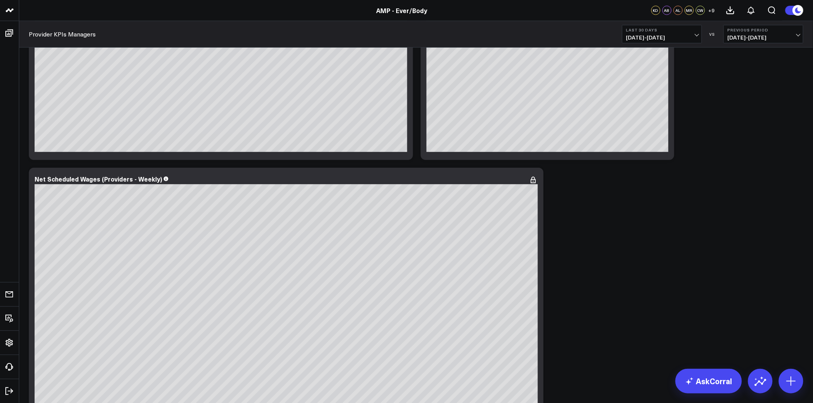
scroll to position [1494, 0]
